Goal: Entertainment & Leisure: Consume media (video, audio)

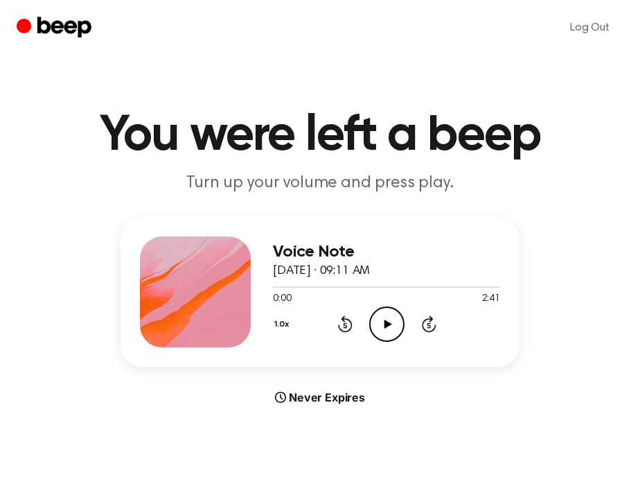
click at [377, 323] on icon "Play Audio" at bounding box center [386, 323] width 35 height 35
click at [388, 328] on icon "Play Audio" at bounding box center [386, 323] width 35 height 35
drag, startPoint x: 385, startPoint y: 329, endPoint x: 220, endPoint y: 333, distance: 165.0
click at [385, 329] on icon "Play Audio" at bounding box center [386, 323] width 35 height 35
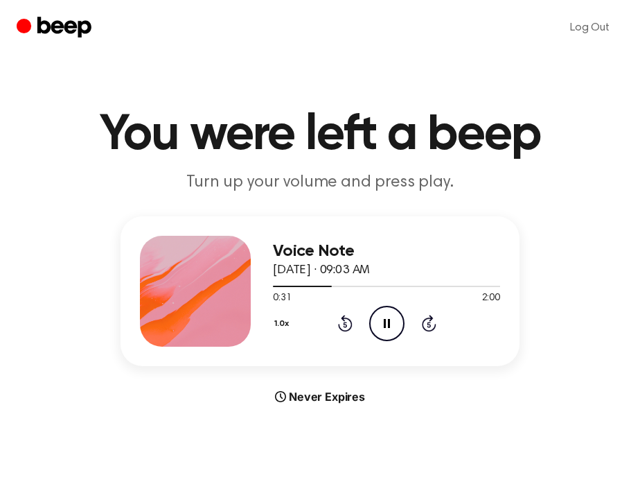
click at [342, 326] on icon "Rewind 5 seconds" at bounding box center [345, 323] width 15 height 18
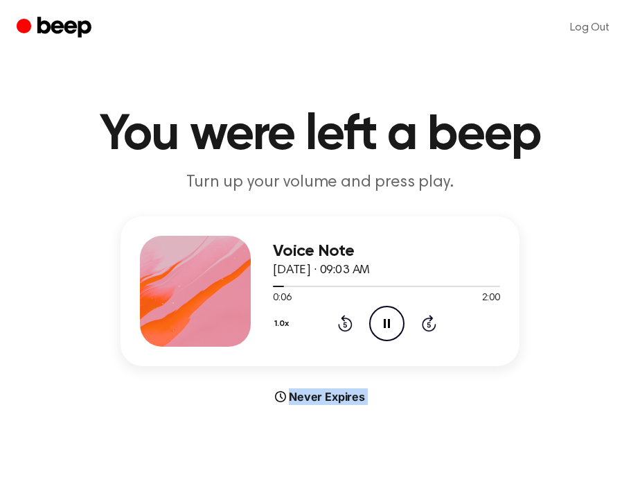
scroll to position [1, 0]
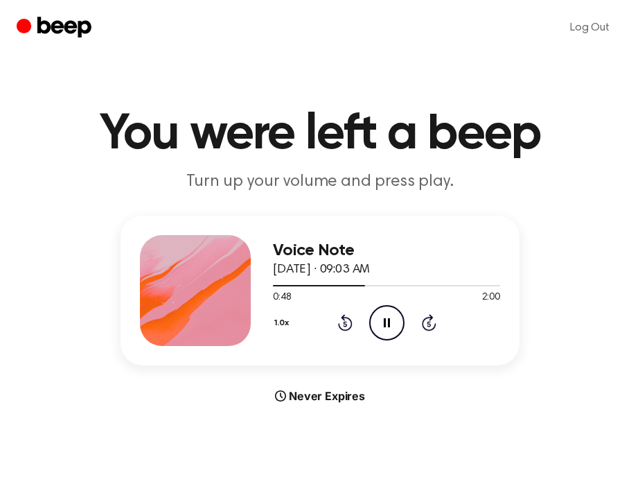
click at [343, 320] on icon "Rewind 5 seconds" at bounding box center [345, 322] width 15 height 18
click at [345, 322] on icon at bounding box center [344, 325] width 3 height 6
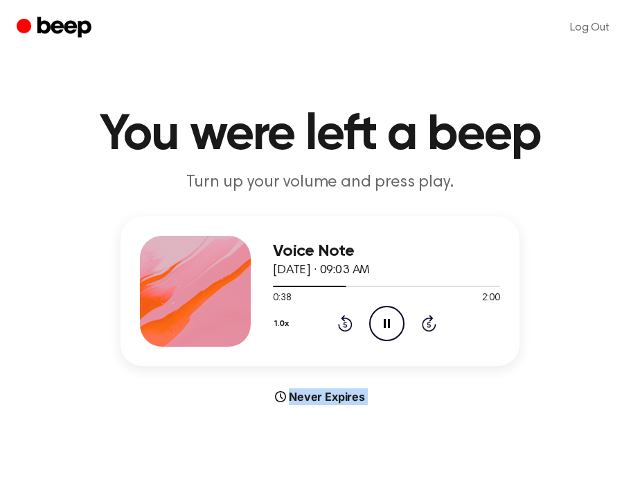
scroll to position [0, 0]
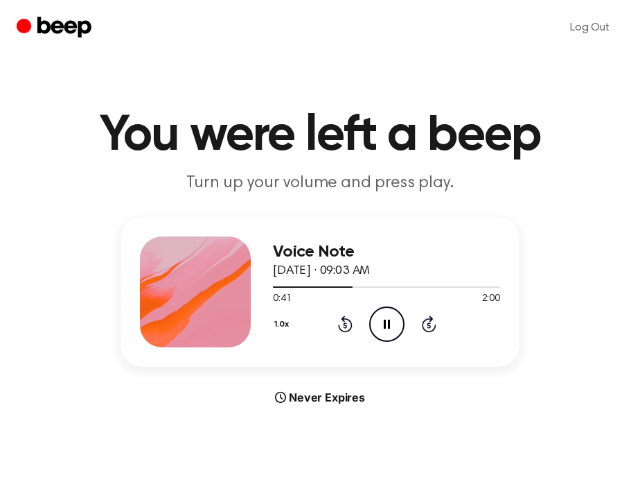
click at [343, 326] on icon at bounding box center [344, 326] width 3 height 6
click at [347, 324] on icon "Rewind 5 seconds" at bounding box center [345, 324] width 15 height 18
click at [390, 326] on icon at bounding box center [387, 324] width 6 height 9
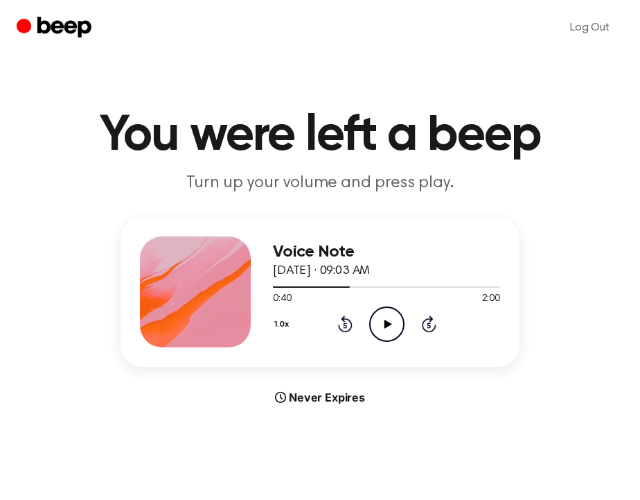
drag, startPoint x: 347, startPoint y: 325, endPoint x: 376, endPoint y: 324, distance: 29.8
click at [348, 324] on icon "Rewind 5 seconds" at bounding box center [345, 324] width 15 height 18
click at [378, 324] on icon "Play Audio" at bounding box center [386, 323] width 35 height 35
click at [345, 326] on icon "Rewind 5 seconds" at bounding box center [345, 324] width 15 height 18
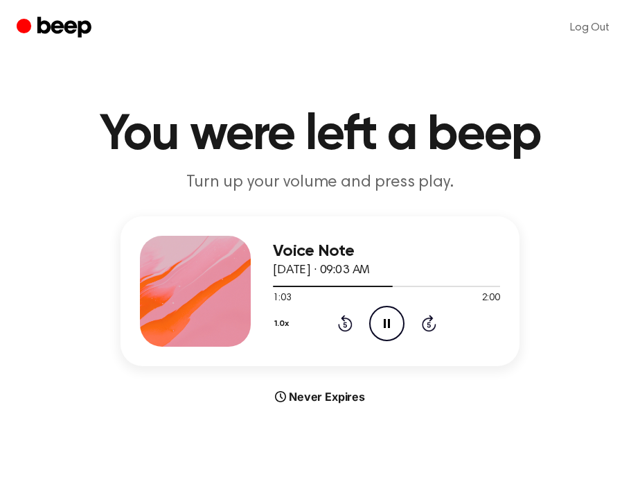
click at [345, 326] on icon "Rewind 5 seconds" at bounding box center [345, 323] width 15 height 18
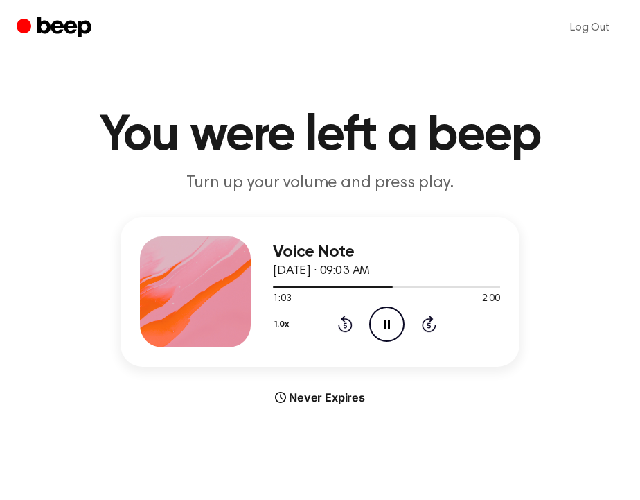
drag, startPoint x: 382, startPoint y: 324, endPoint x: 220, endPoint y: 378, distance: 171.0
click at [382, 323] on icon "Pause Audio" at bounding box center [386, 323] width 35 height 35
click at [399, 327] on icon "Play Audio" at bounding box center [386, 323] width 35 height 35
click at [345, 325] on icon at bounding box center [344, 326] width 3 height 6
click at [345, 324] on icon at bounding box center [344, 326] width 3 height 6
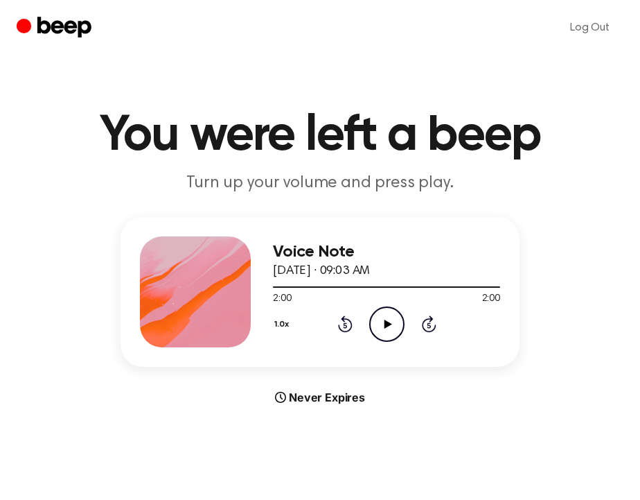
click at [339, 325] on icon at bounding box center [345, 323] width 15 height 17
drag, startPoint x: 374, startPoint y: 324, endPoint x: 340, endPoint y: 328, distance: 33.5
click at [374, 324] on icon "Play Audio" at bounding box center [386, 323] width 35 height 35
